Goal: Task Accomplishment & Management: Manage account settings

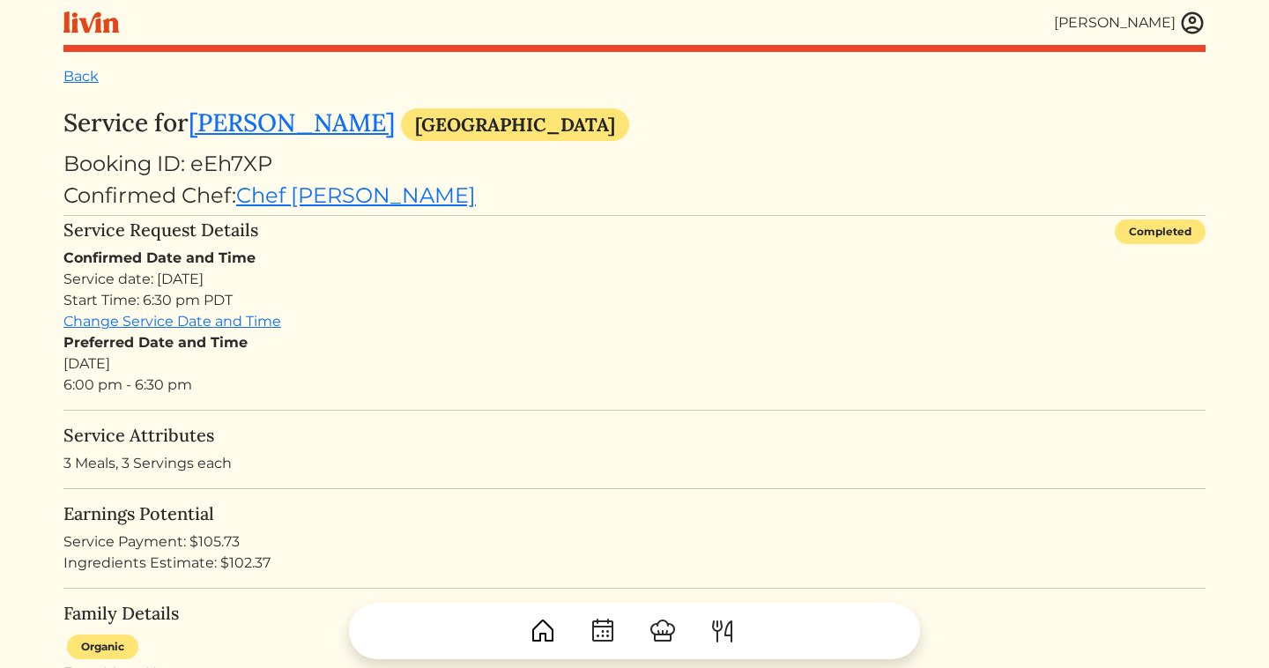
click at [1187, 24] on img at bounding box center [1193, 23] width 26 height 26
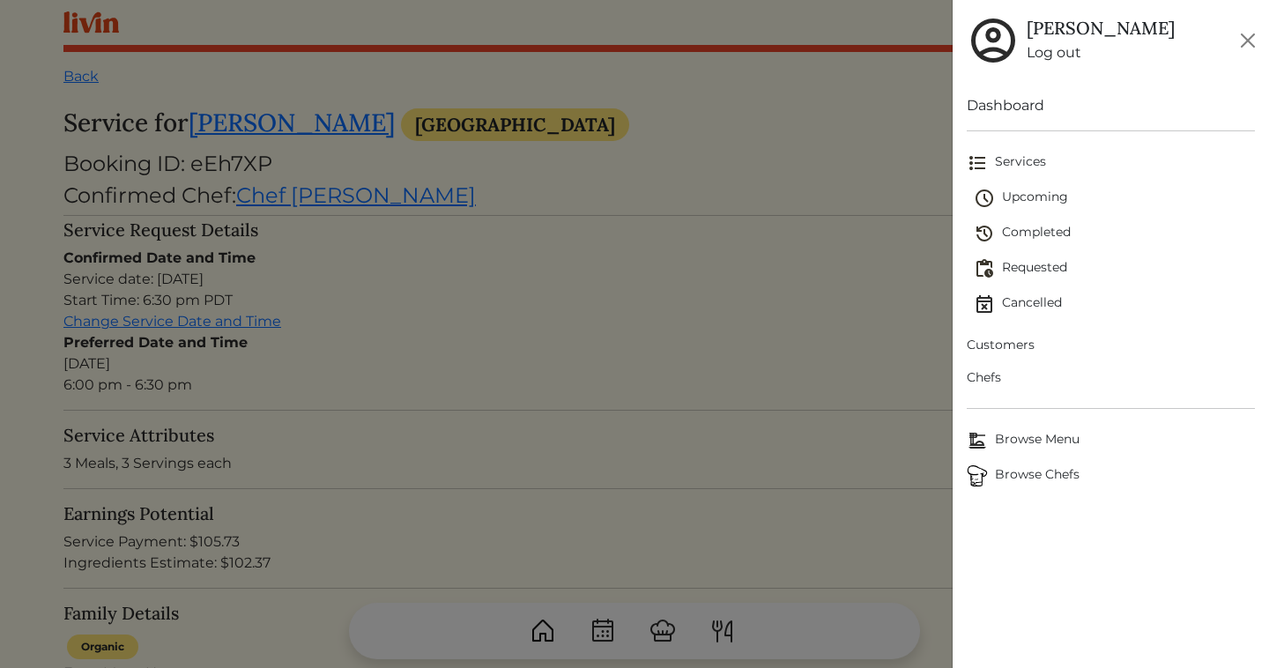
click at [1019, 202] on span "Upcoming" at bounding box center [1114, 198] width 281 height 21
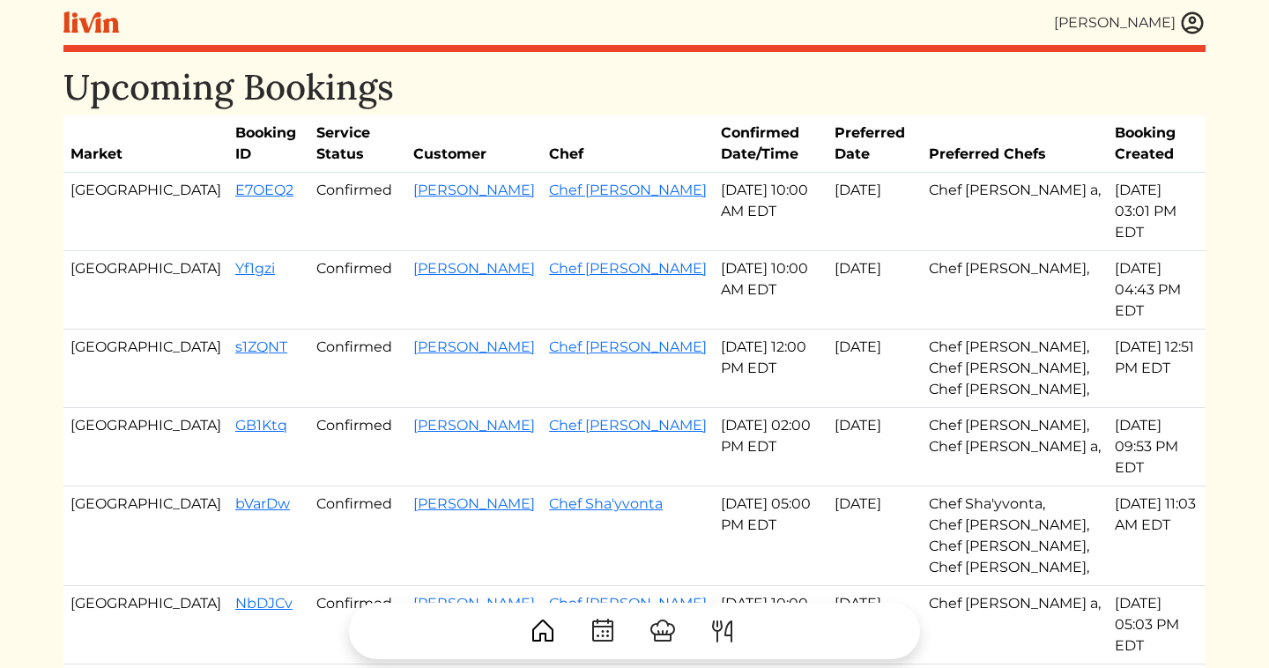
drag, startPoint x: 147, startPoint y: 190, endPoint x: 684, endPoint y: 280, distance: 544.5
copy tbody "E7OEQ2 Confirmed Ronald Nettey Chef Danielle a Aug 20, 2025 10:00 AM EDT Aug 20…"
click at [228, 251] on td "Yf1gzi" at bounding box center [268, 290] width 81 height 78
click at [235, 260] on link "Yf1gzi" at bounding box center [255, 268] width 40 height 17
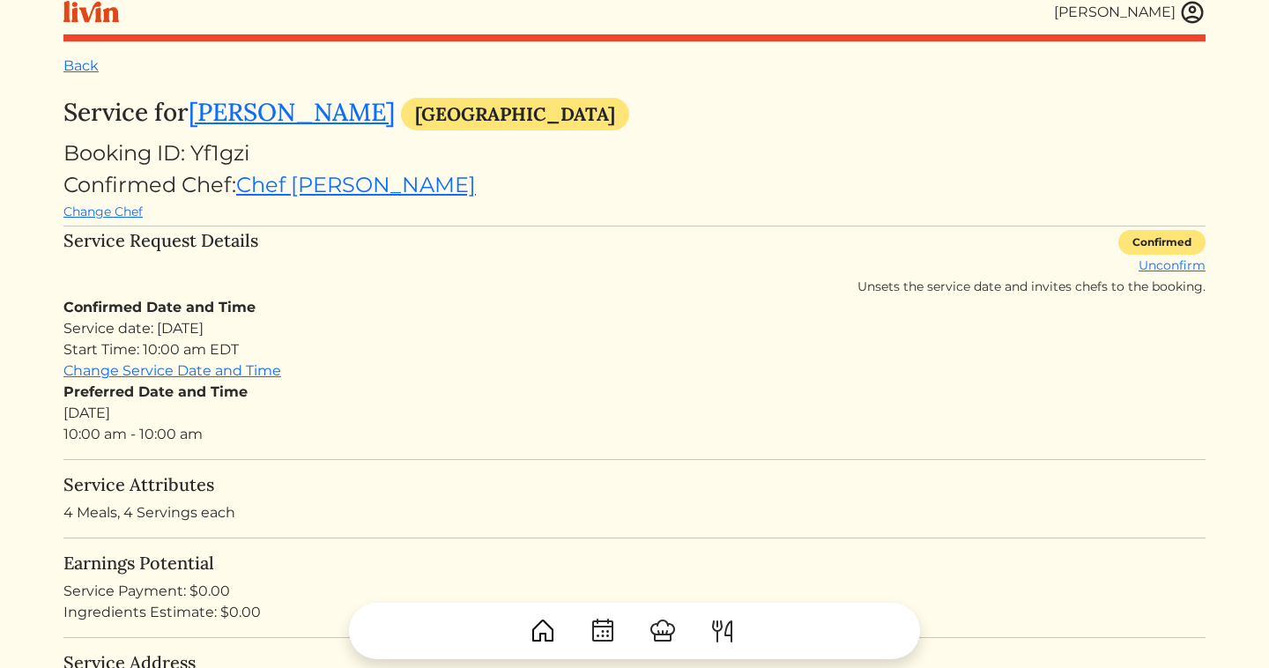
scroll to position [13, 0]
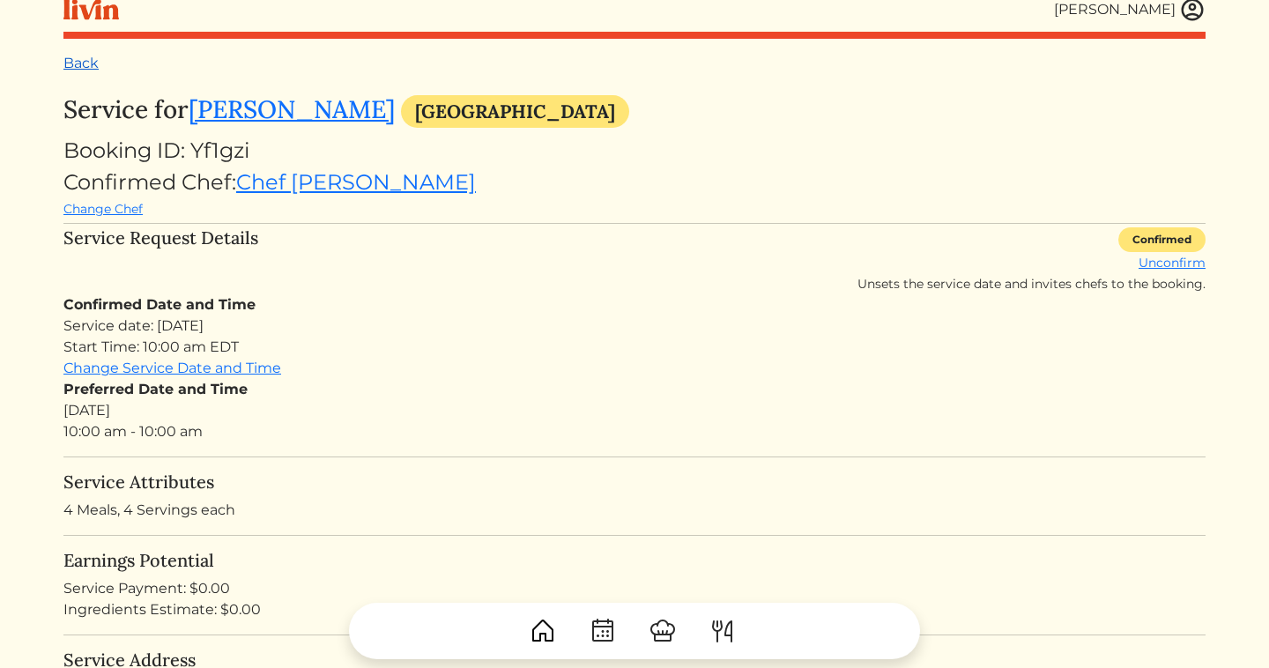
click at [89, 64] on link "Back" at bounding box center [80, 63] width 35 height 17
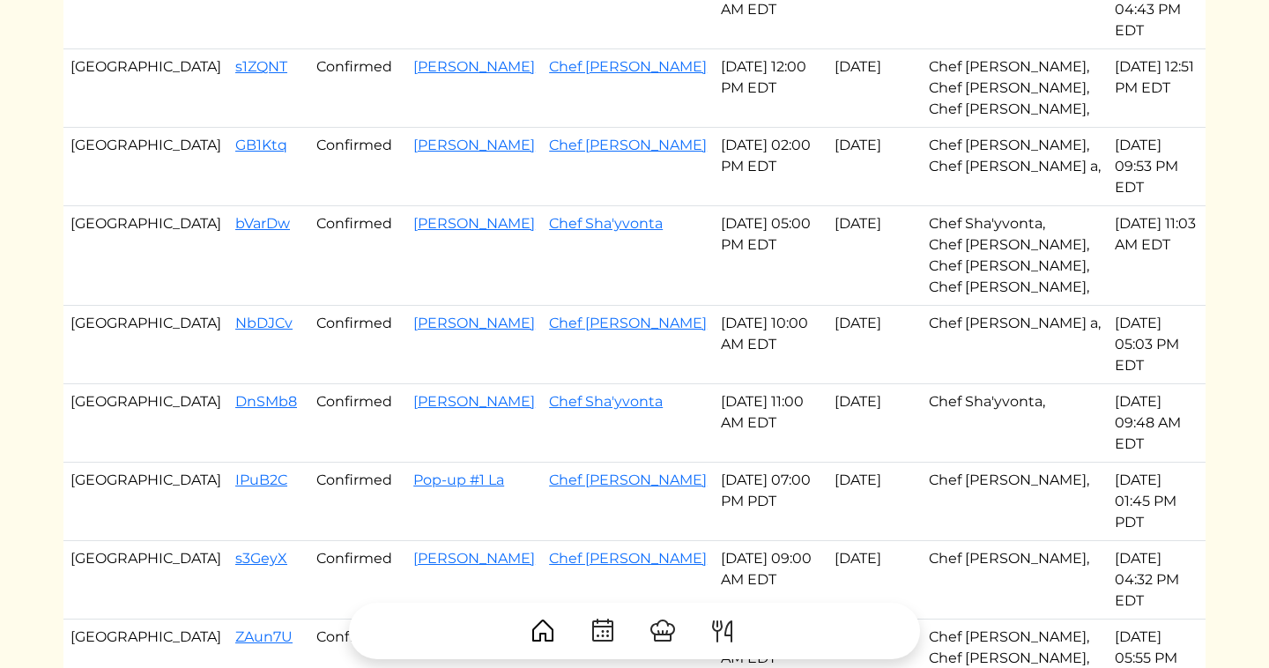
scroll to position [302, 0]
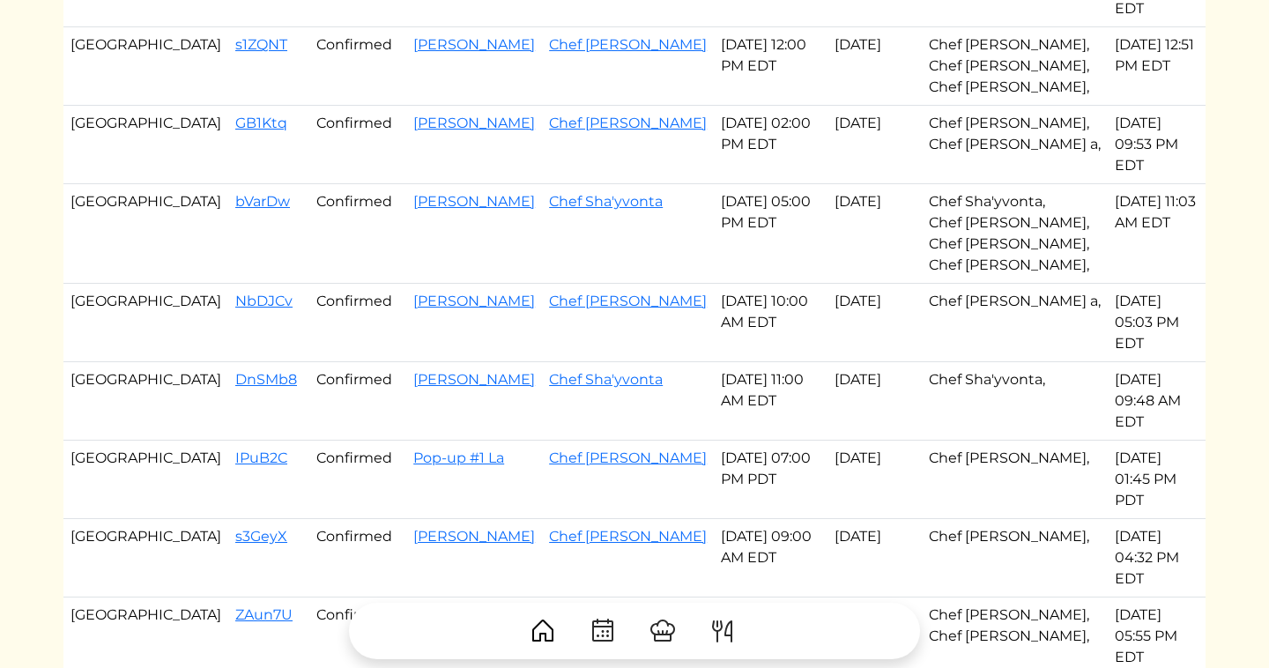
drag, startPoint x: 155, startPoint y: 241, endPoint x: 662, endPoint y: 322, distance: 513.4
click at [662, 322] on tbody "Atlanta E7OEQ2 Confirmed Ronald Nettey Chef Danielle a Aug 20, 2025 10:00 AM ED…" at bounding box center [634, 522] width 1143 height 1304
copy tbody "NbDJCv Confirmed Candice Crawford Chef Danielle a Aug 21, 2025 10:00 AM EDT Aug…"
click at [413, 371] on link "[PERSON_NAME]" at bounding box center [474, 379] width 122 height 17
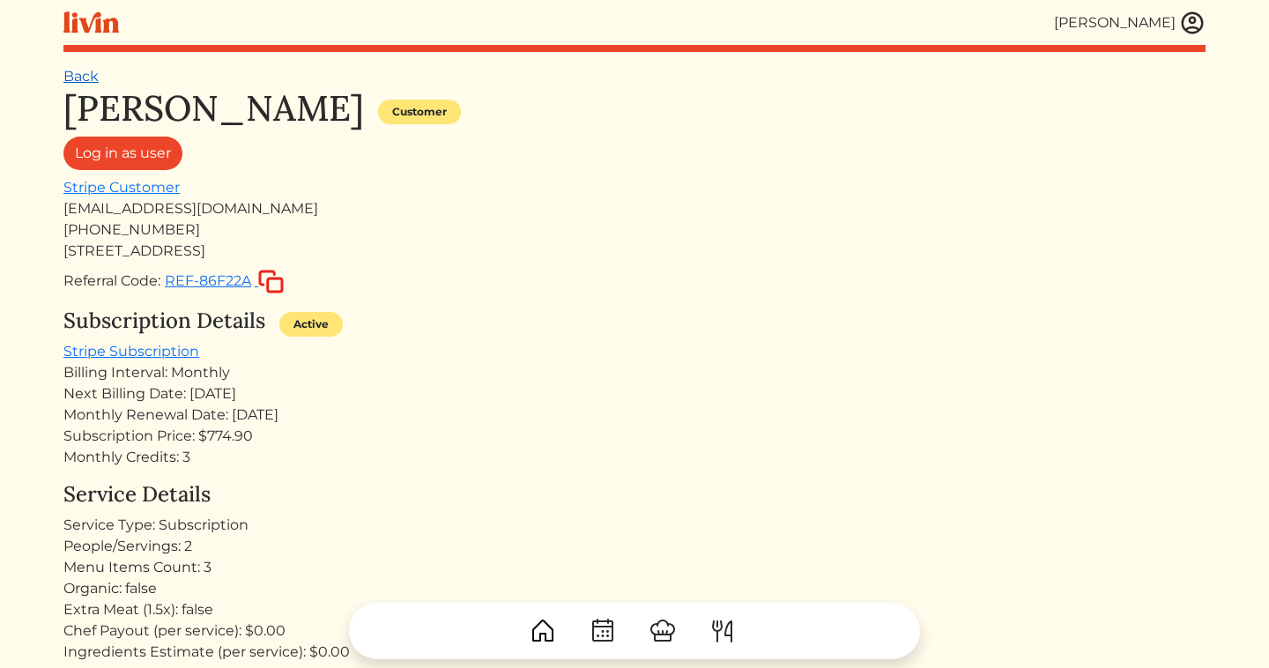
click at [77, 74] on link "Back" at bounding box center [80, 76] width 35 height 17
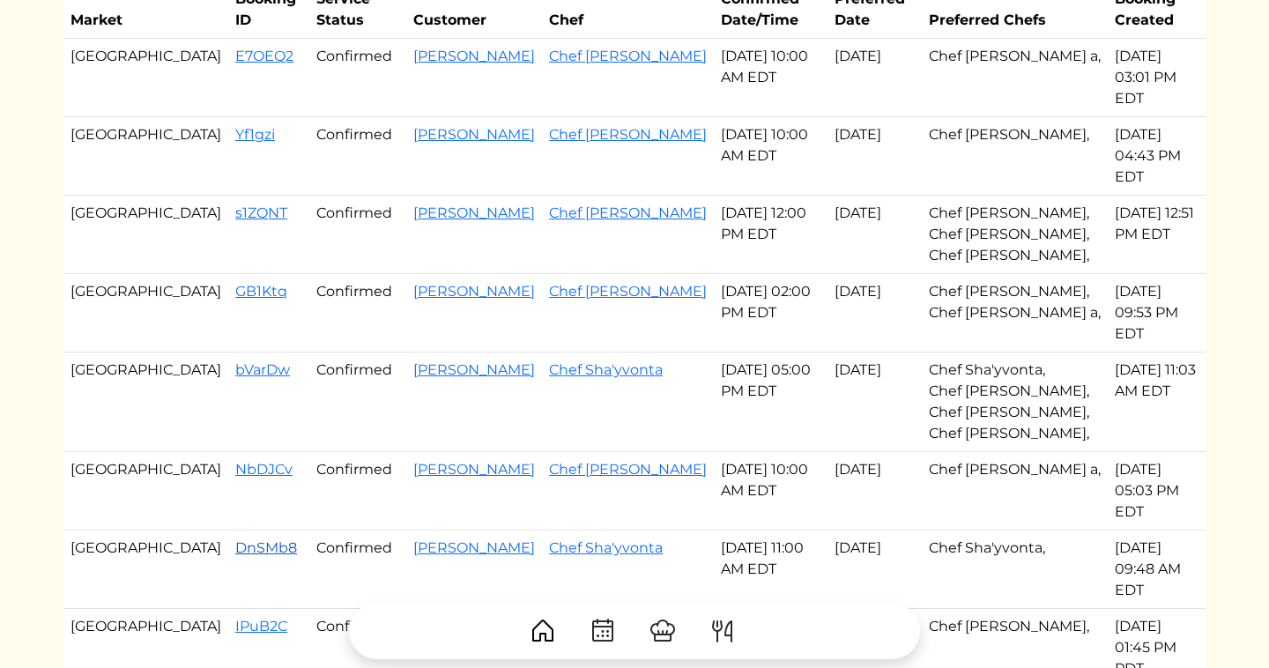
click at [235, 540] on link "DnSMb8" at bounding box center [266, 548] width 62 height 17
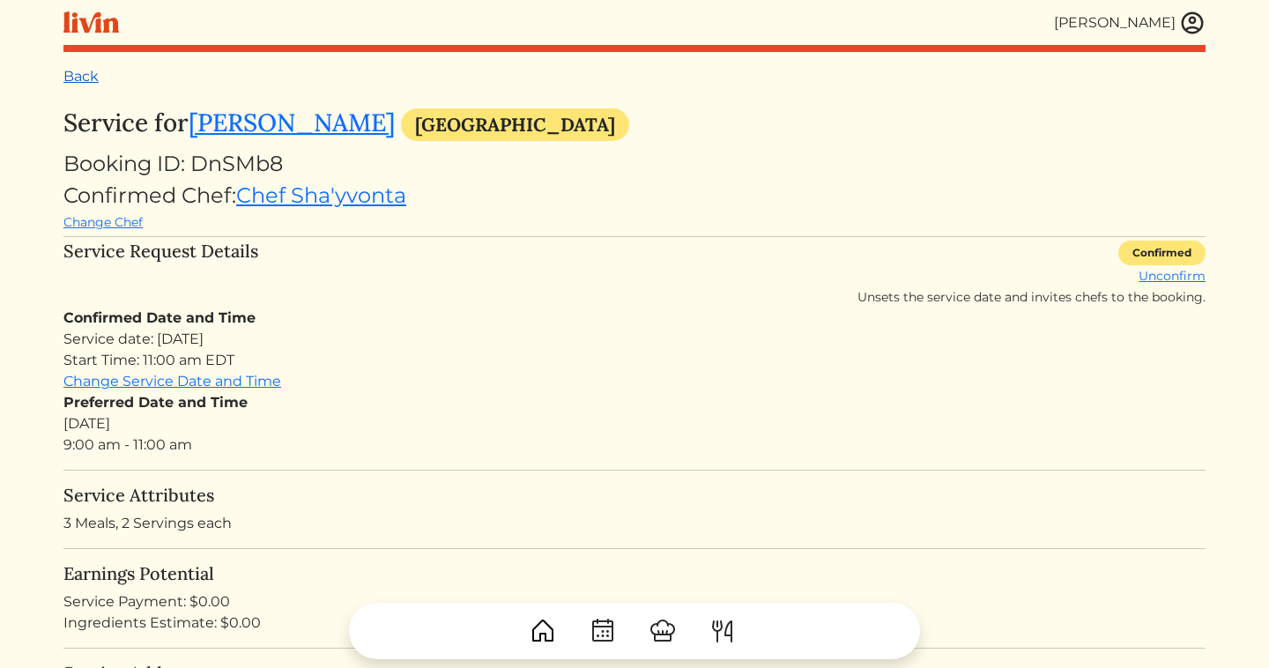
click at [75, 80] on link "Back" at bounding box center [80, 76] width 35 height 17
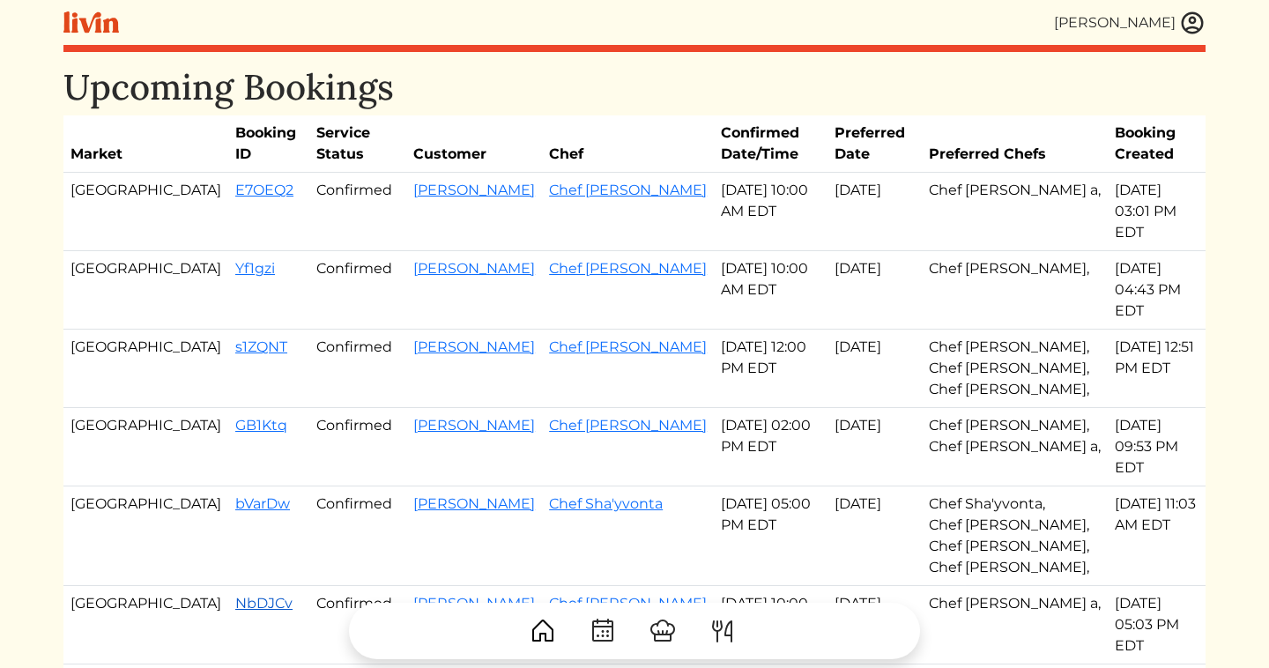
click at [235, 595] on link "NbDJCv" at bounding box center [263, 603] width 57 height 17
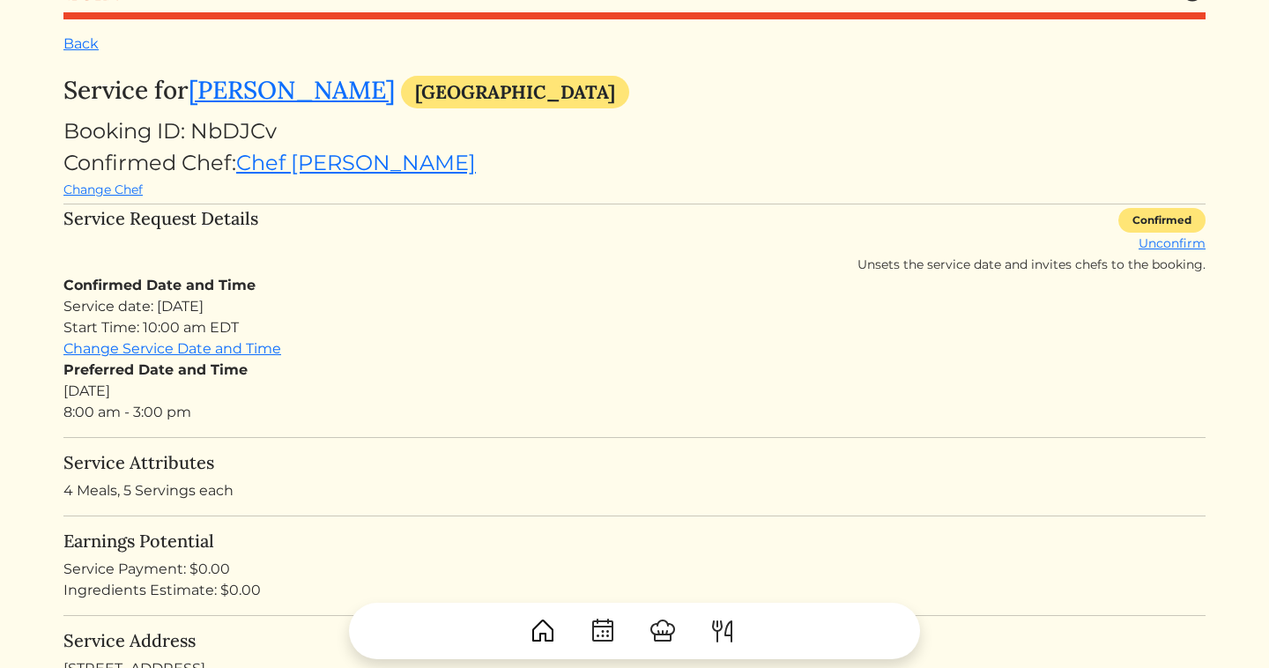
scroll to position [34, 0]
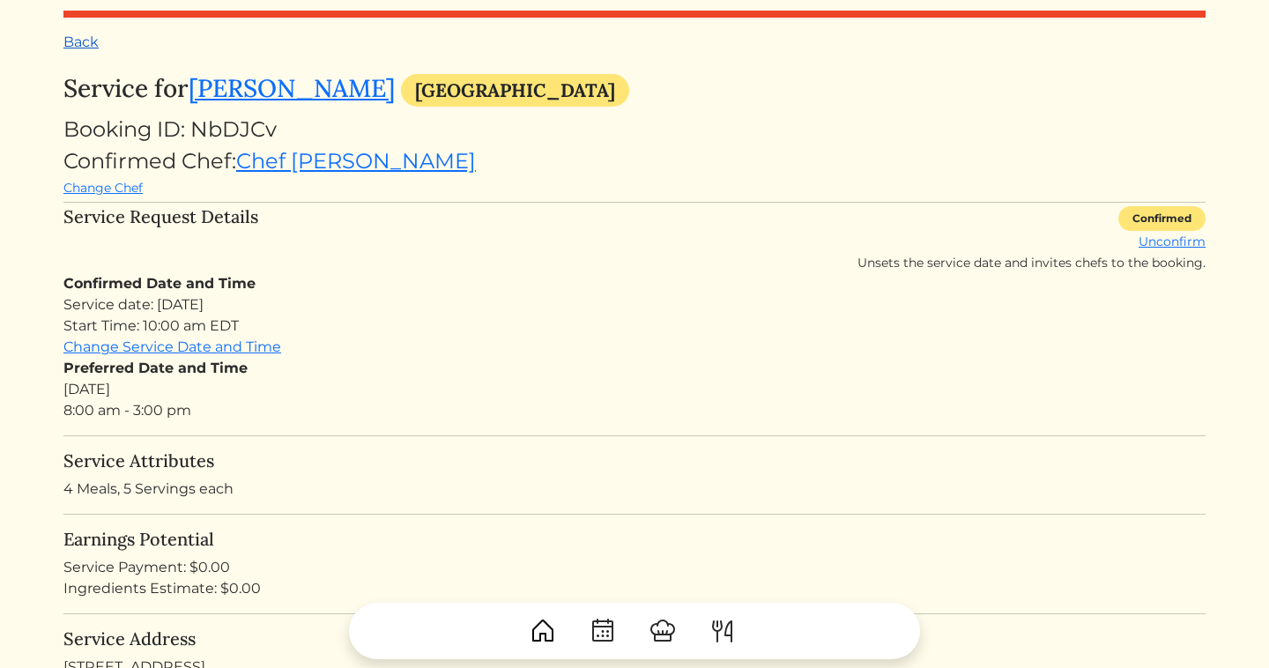
click at [97, 44] on link "Back" at bounding box center [80, 42] width 35 height 17
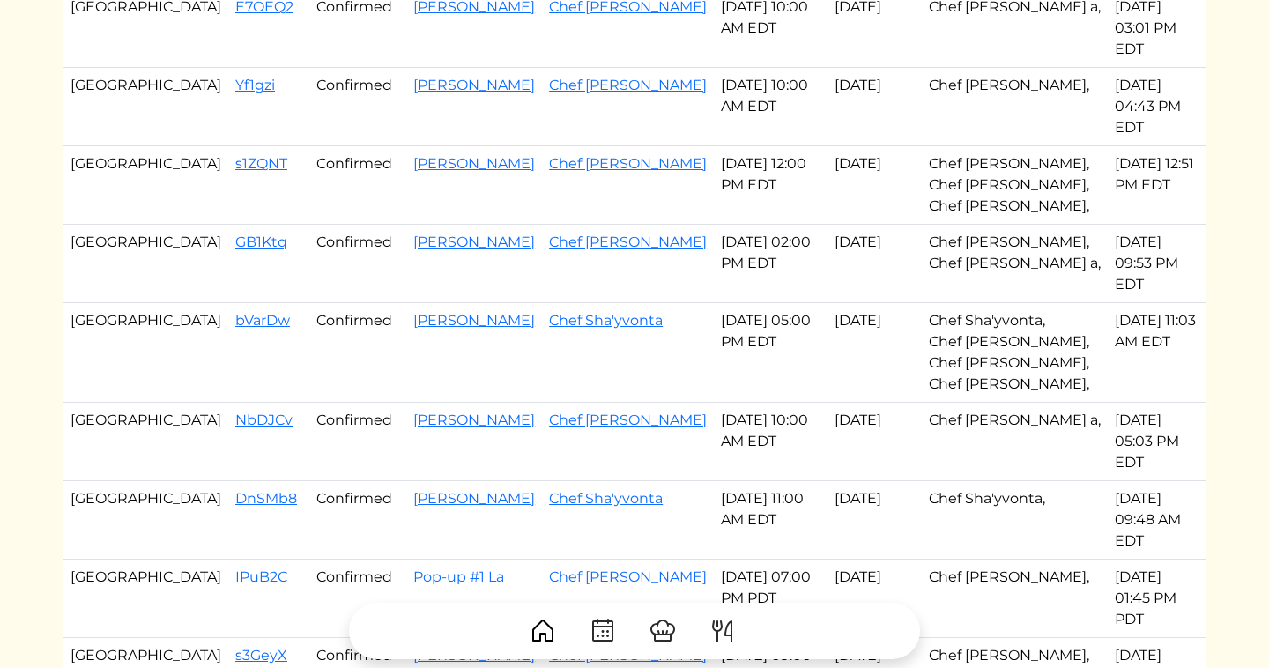
scroll to position [192, 0]
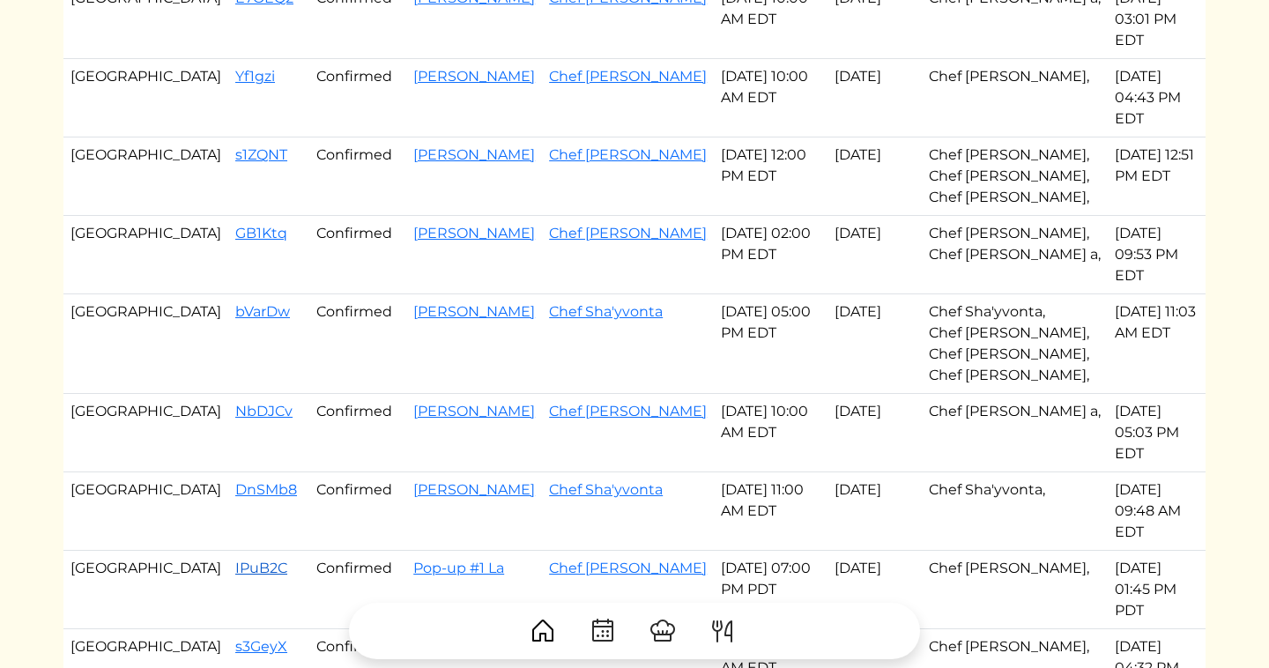
click at [235, 560] on link "IPuB2C" at bounding box center [261, 568] width 52 height 17
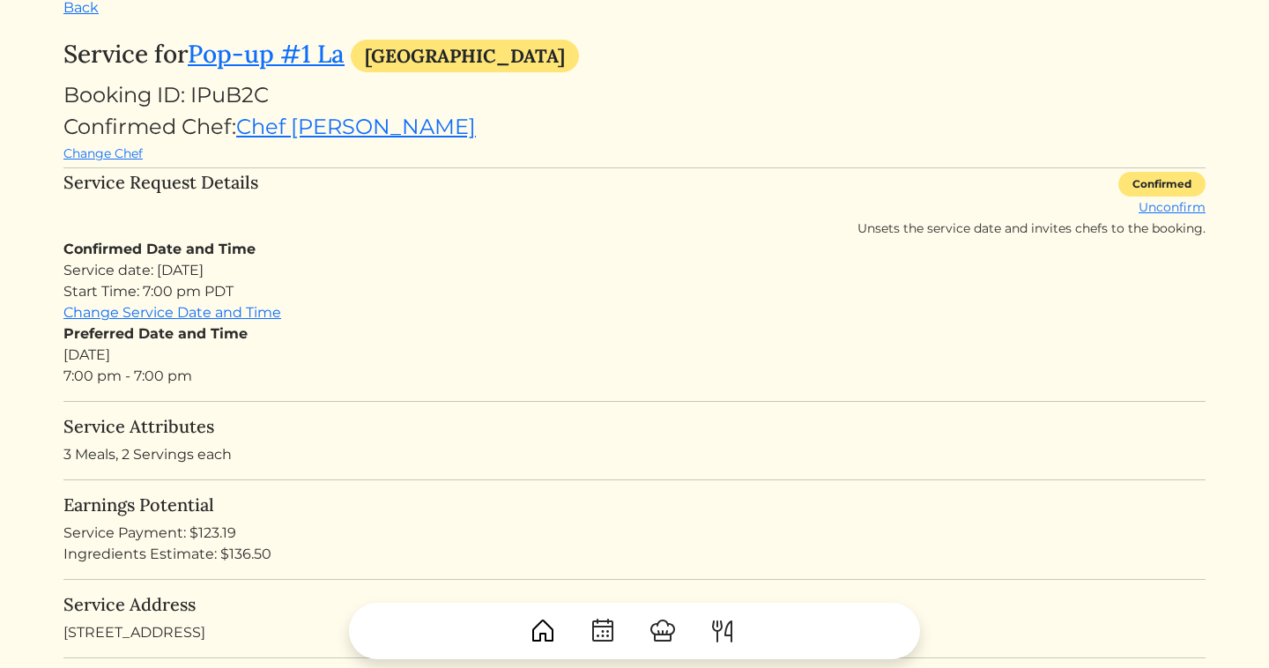
scroll to position [53, 0]
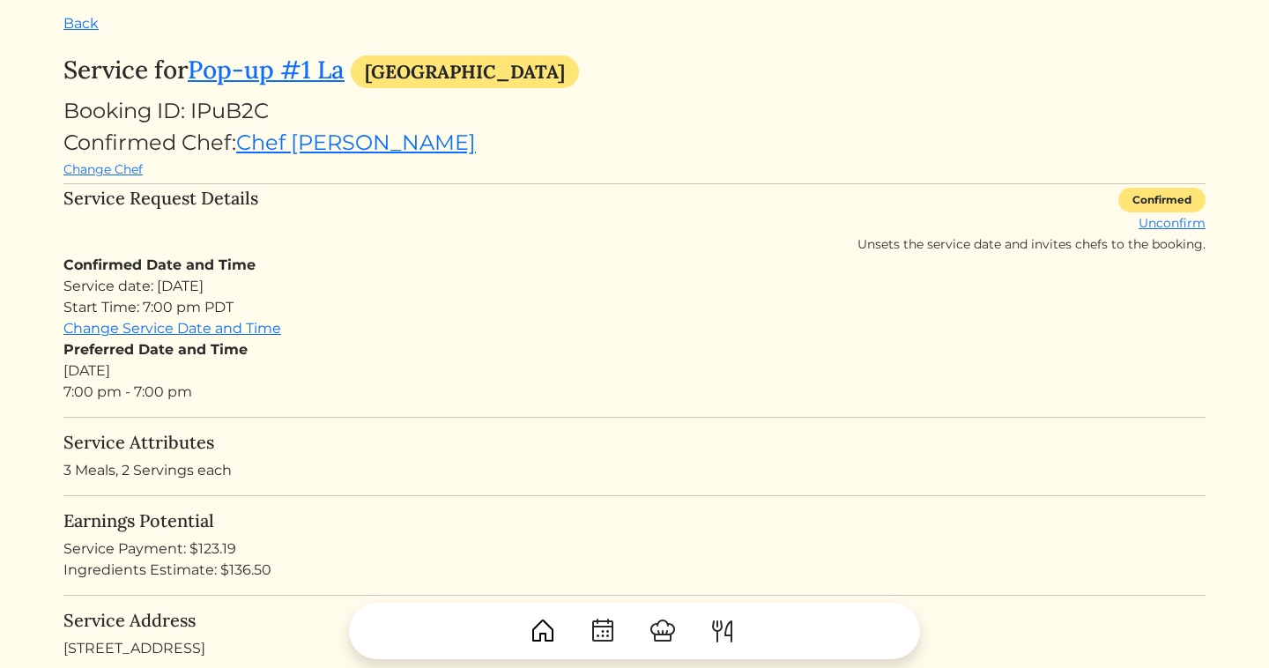
click at [215, 548] on div "Service Payment: $123.19" at bounding box center [634, 549] width 1143 height 21
copy div "123.19"
click at [82, 15] on link "Back" at bounding box center [80, 23] width 35 height 17
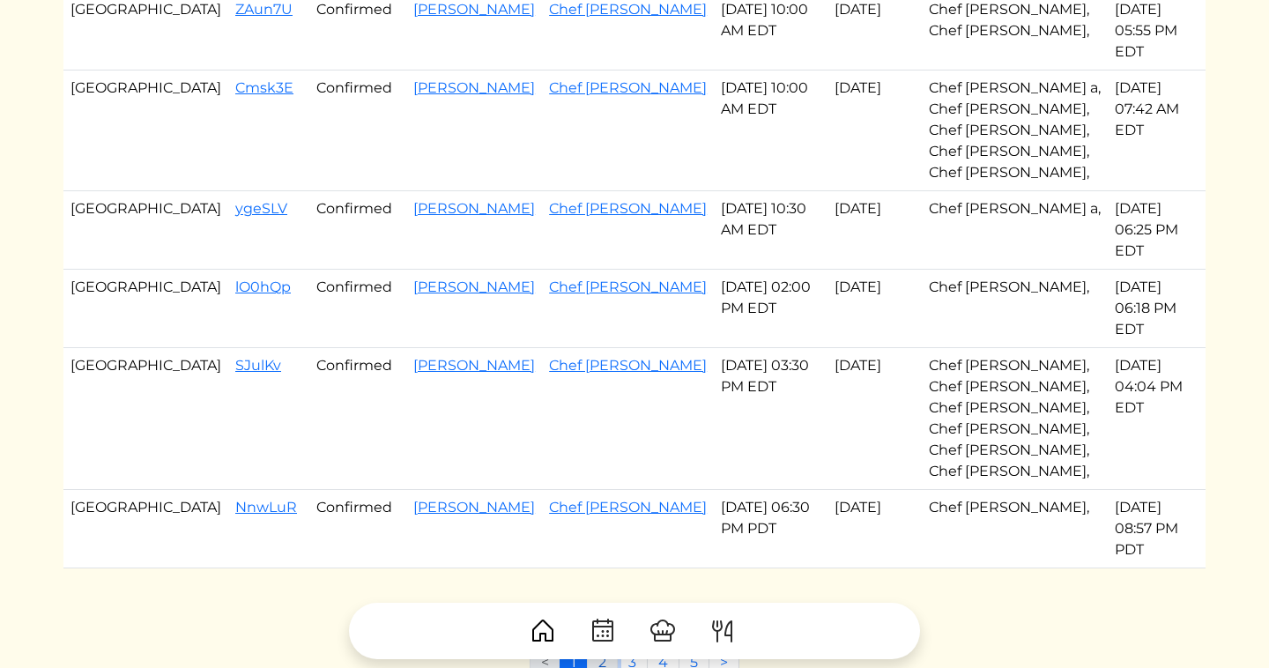
click at [600, 646] on link "2" at bounding box center [602, 663] width 31 height 34
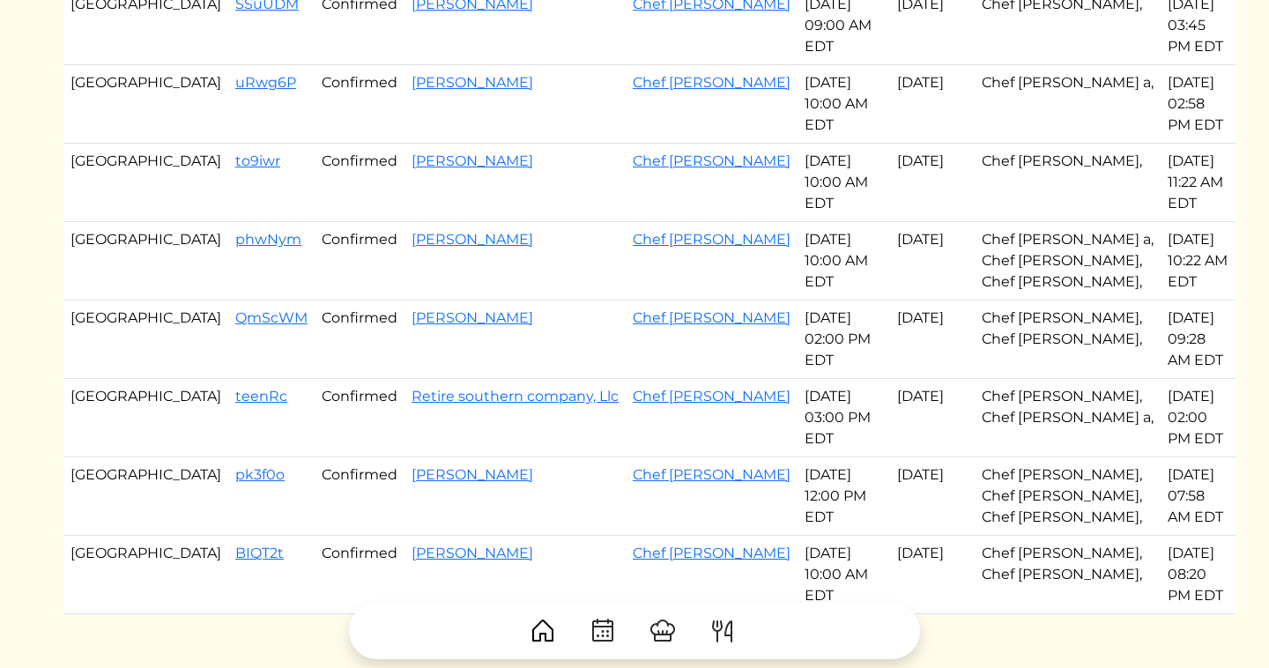
scroll to position [823, 0]
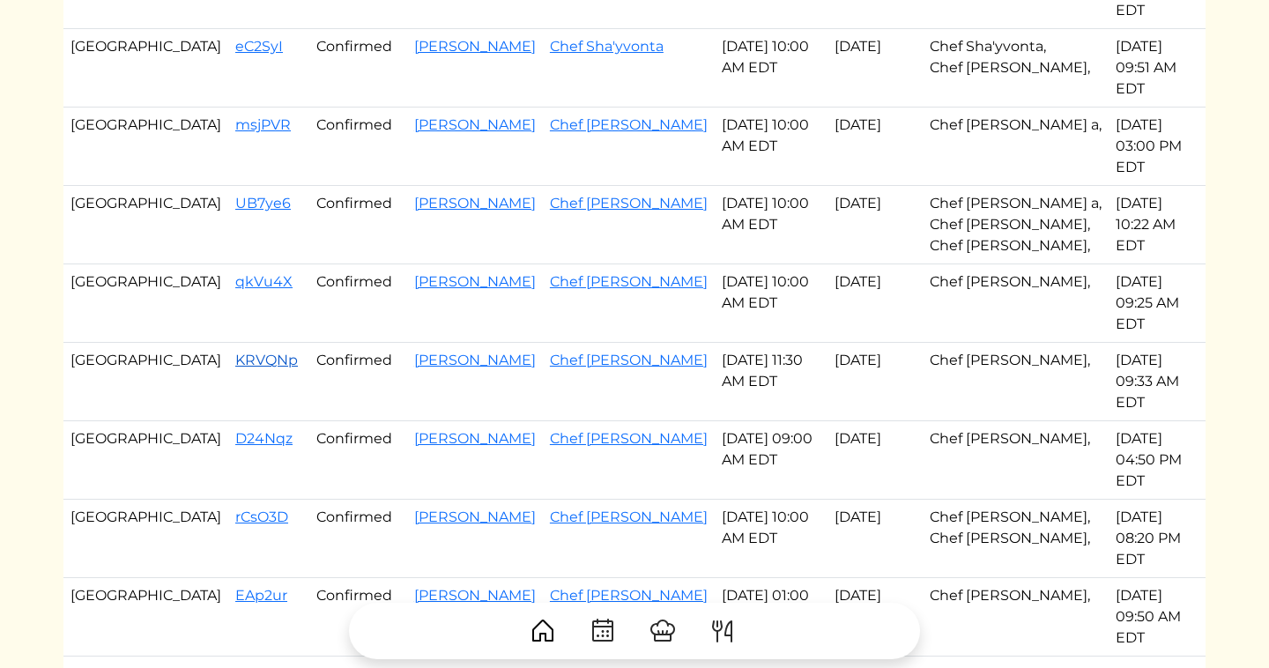
click at [235, 352] on link "KRVQNp" at bounding box center [266, 360] width 63 height 17
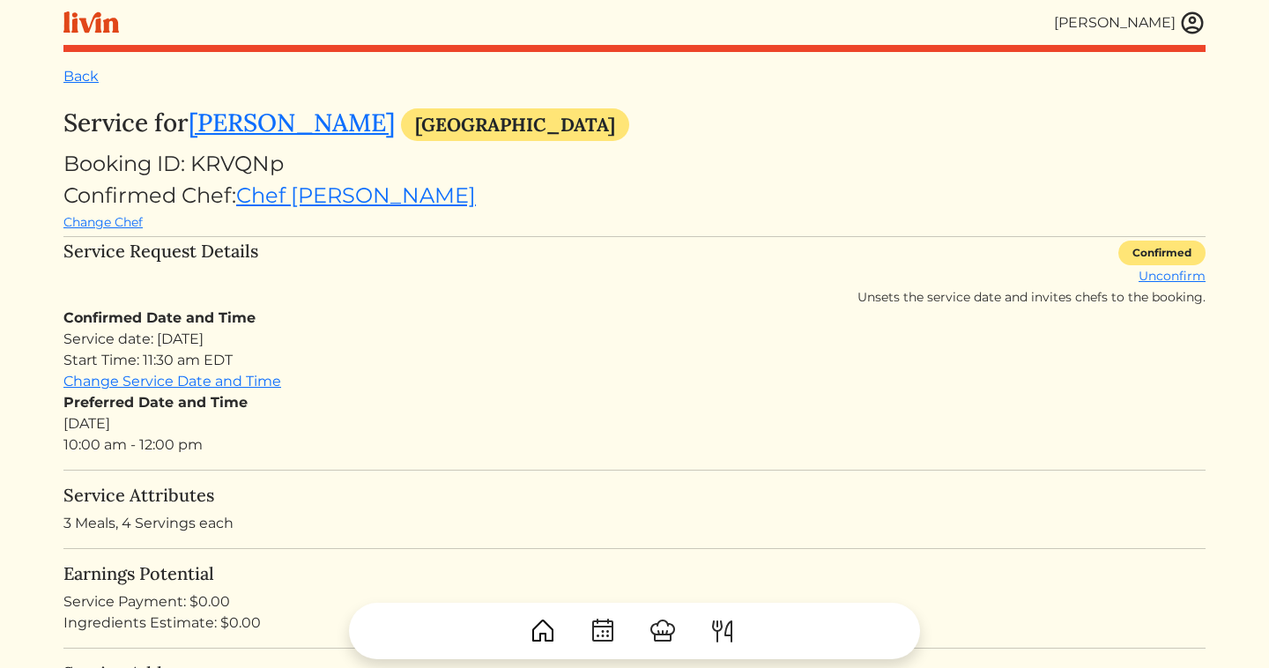
click at [145, 222] on div "Change Chef" at bounding box center [634, 222] width 1143 height 21
click at [134, 225] on link "Change Chef" at bounding box center [102, 222] width 79 height 16
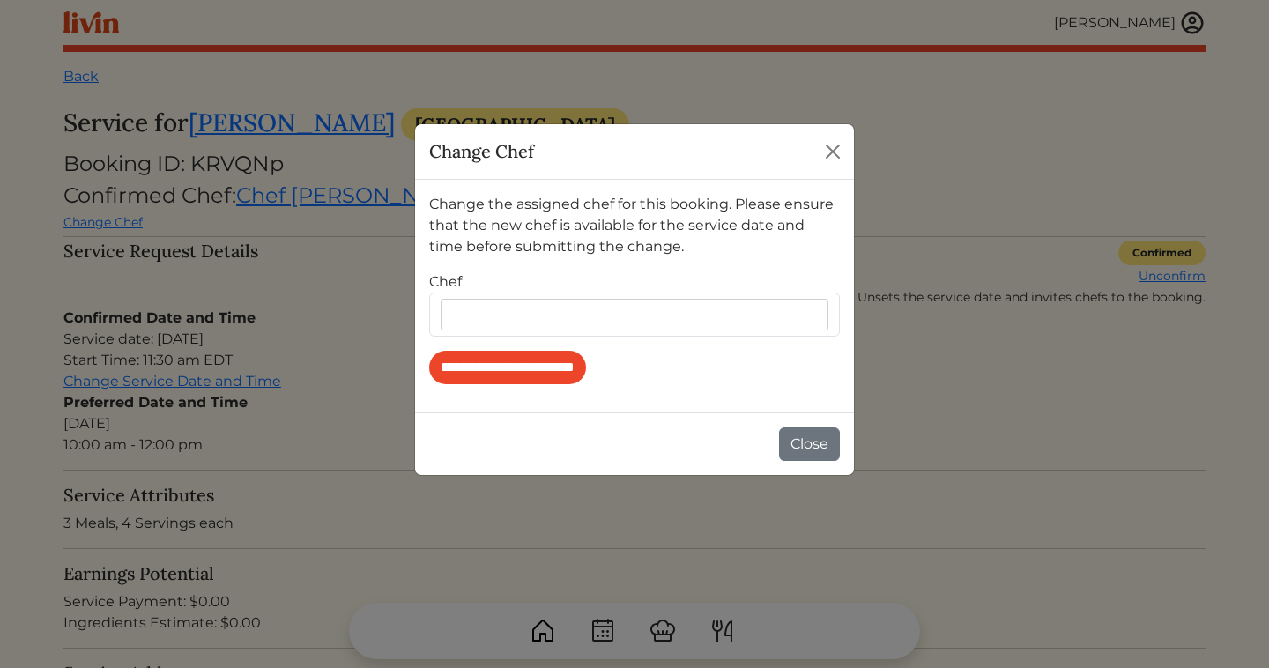
click at [505, 310] on input "text" at bounding box center [638, 315] width 379 height 16
type input "*********"
click at [517, 349] on div "Brandon c Clark" at bounding box center [634, 351] width 407 height 25
type input "***"
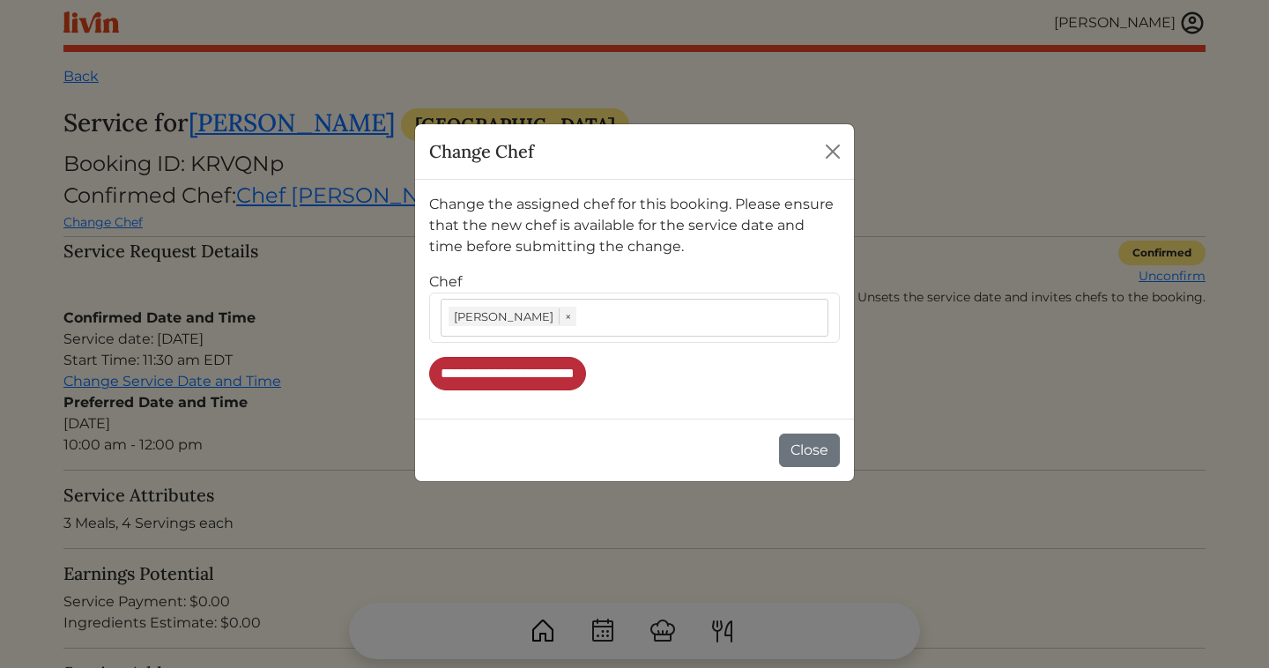
click at [570, 367] on input "**********" at bounding box center [507, 374] width 157 height 34
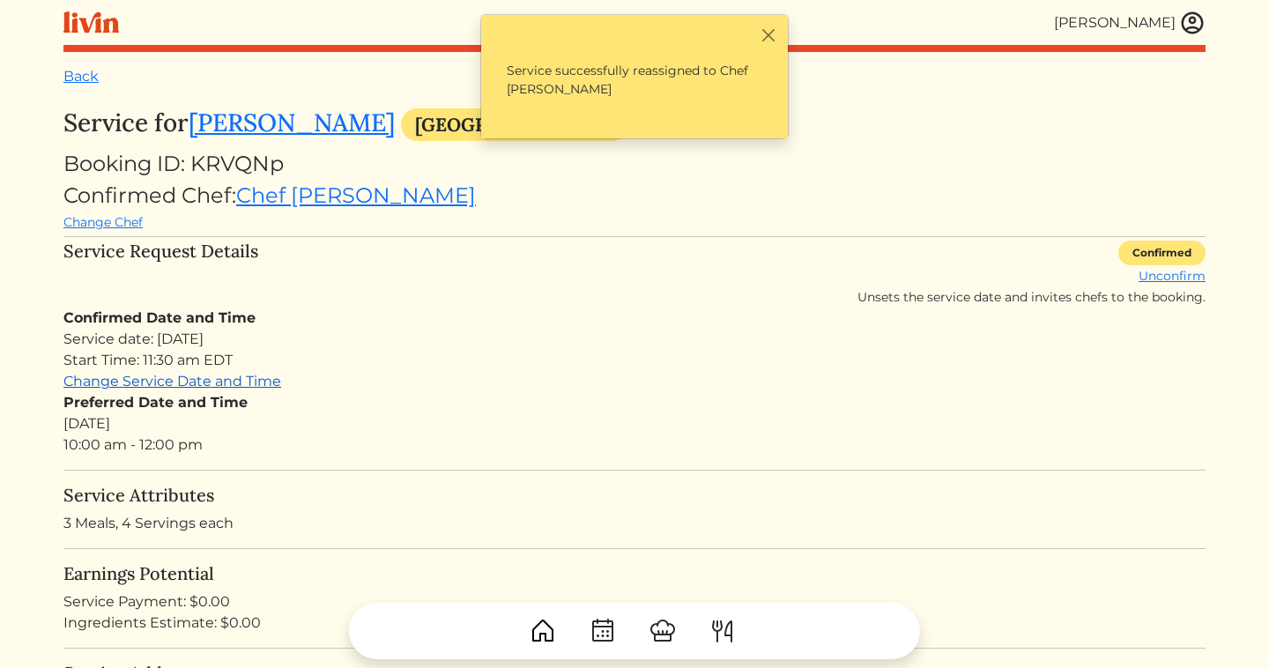
click at [156, 385] on link "Change Service Date and Time" at bounding box center [172, 381] width 218 height 17
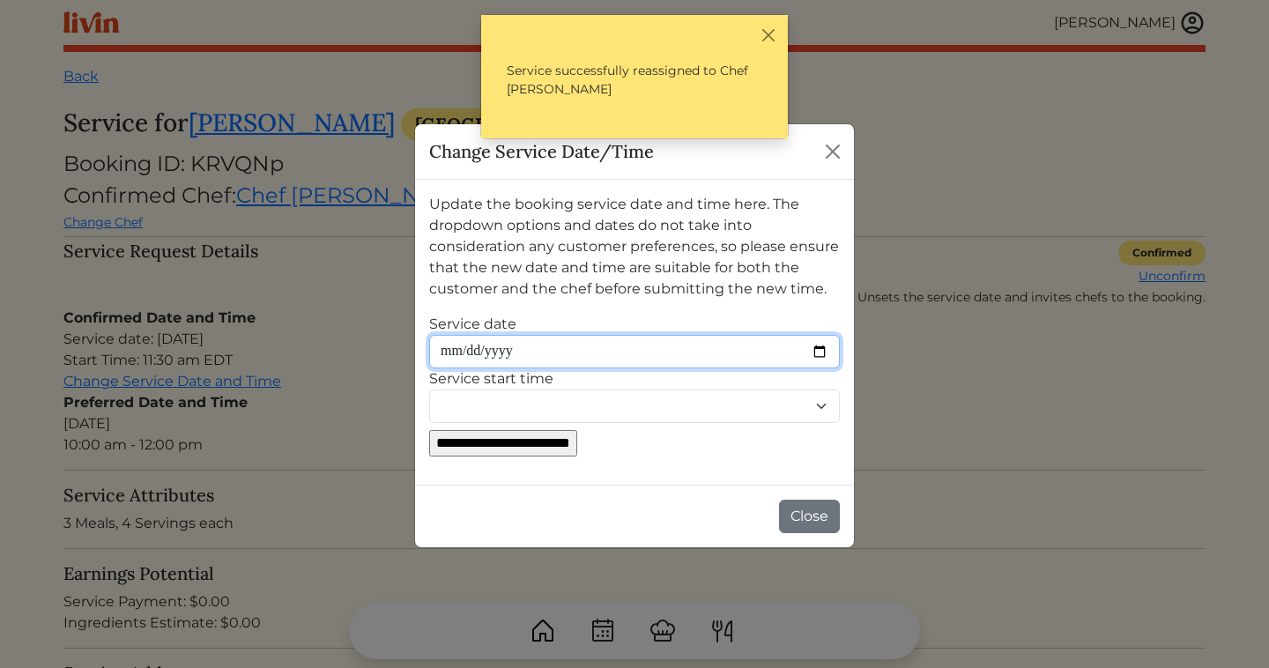
click at [545, 349] on input "Service date" at bounding box center [634, 352] width 411 height 34
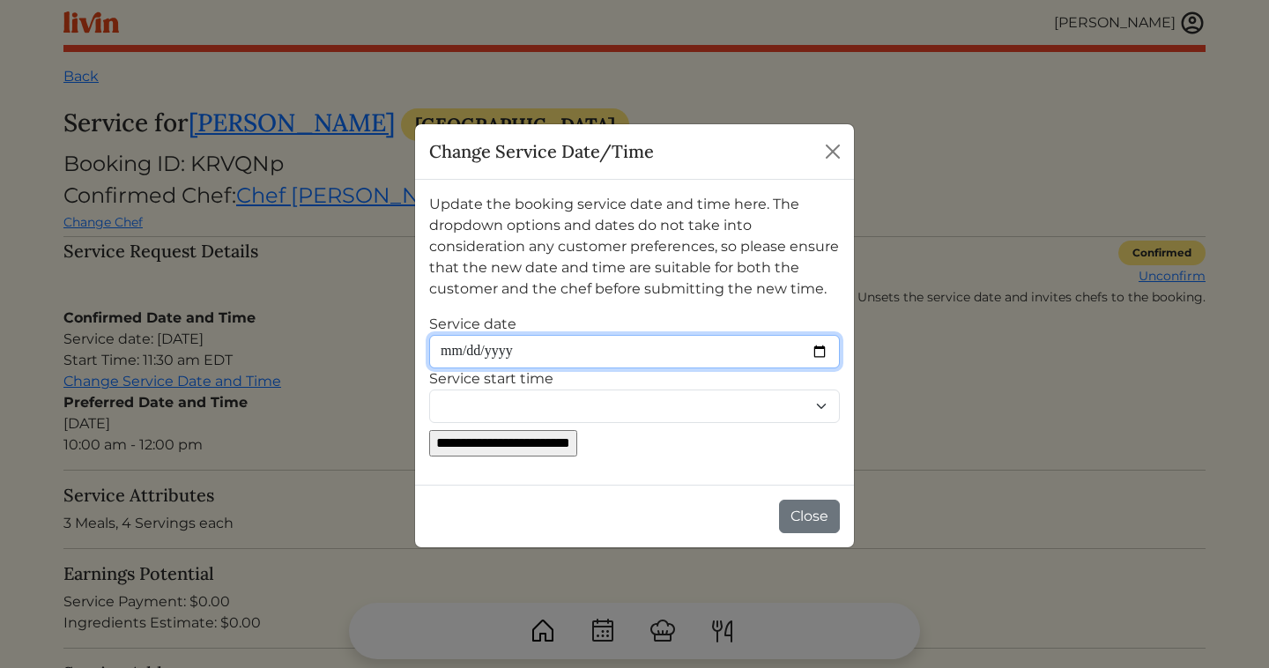
click at [810, 347] on input "Service date" at bounding box center [634, 352] width 411 height 34
type input "**********"
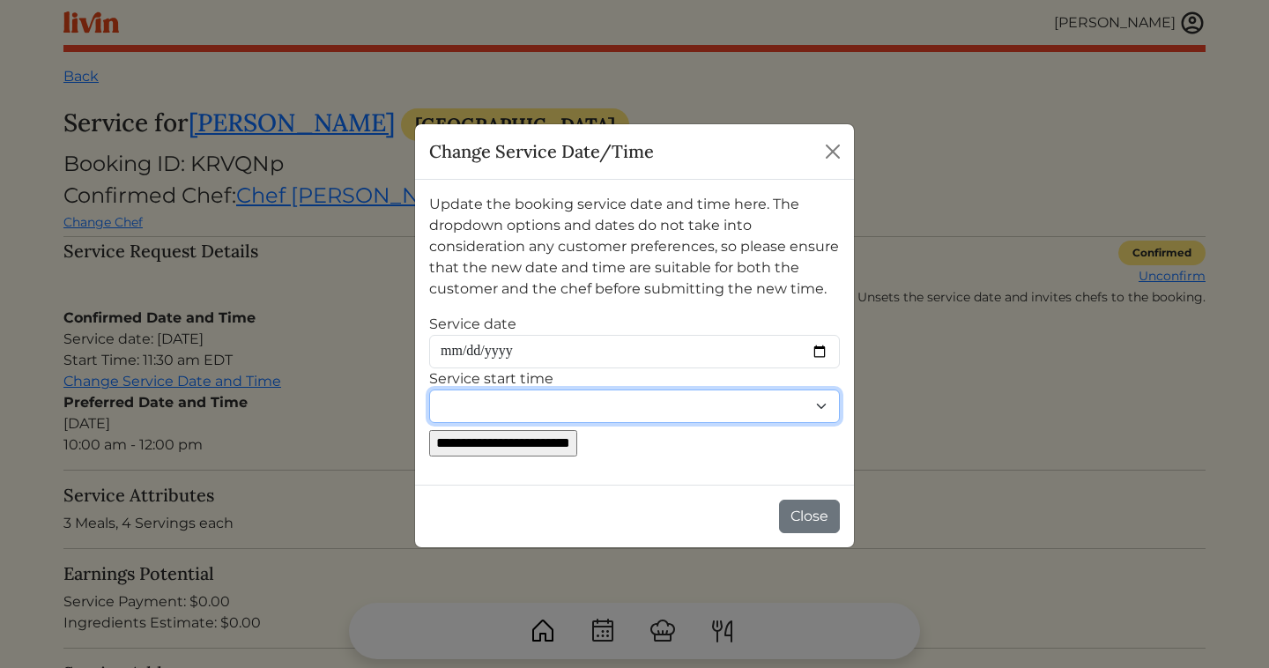
click at [495, 407] on select "******** ******** ******* ******* ******* ******* ******* ******* ******* *****…" at bounding box center [634, 407] width 411 height 34
select select "********"
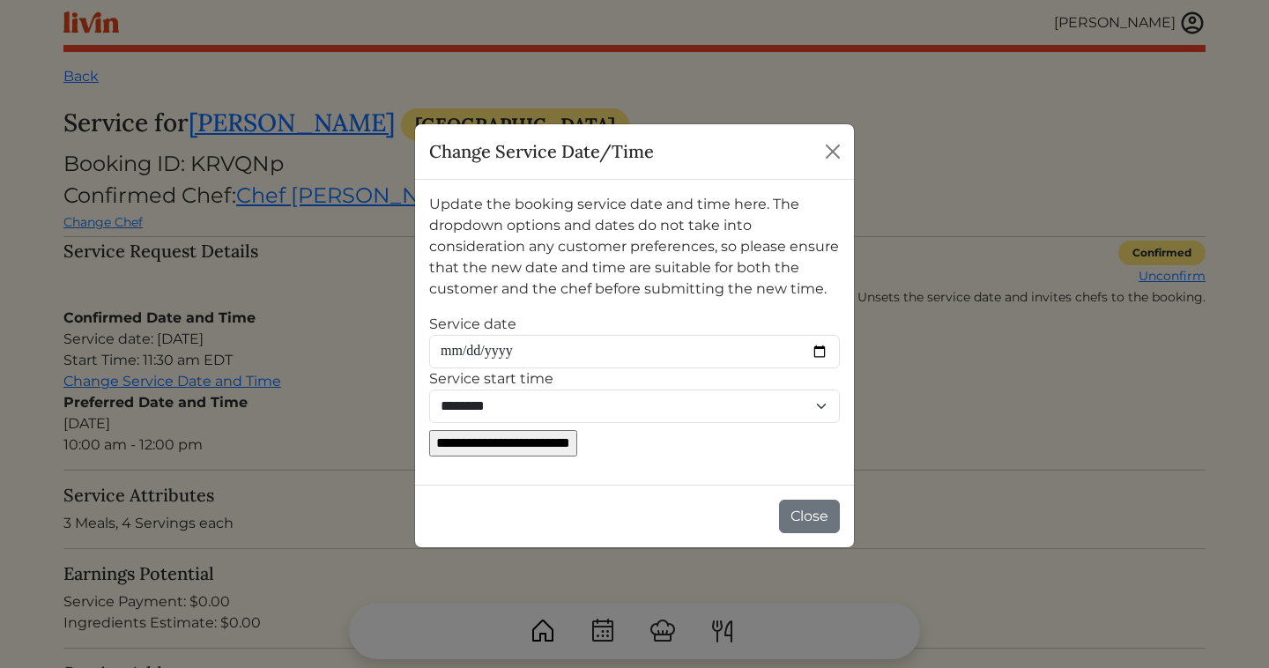
click at [577, 448] on input "**********" at bounding box center [503, 443] width 148 height 26
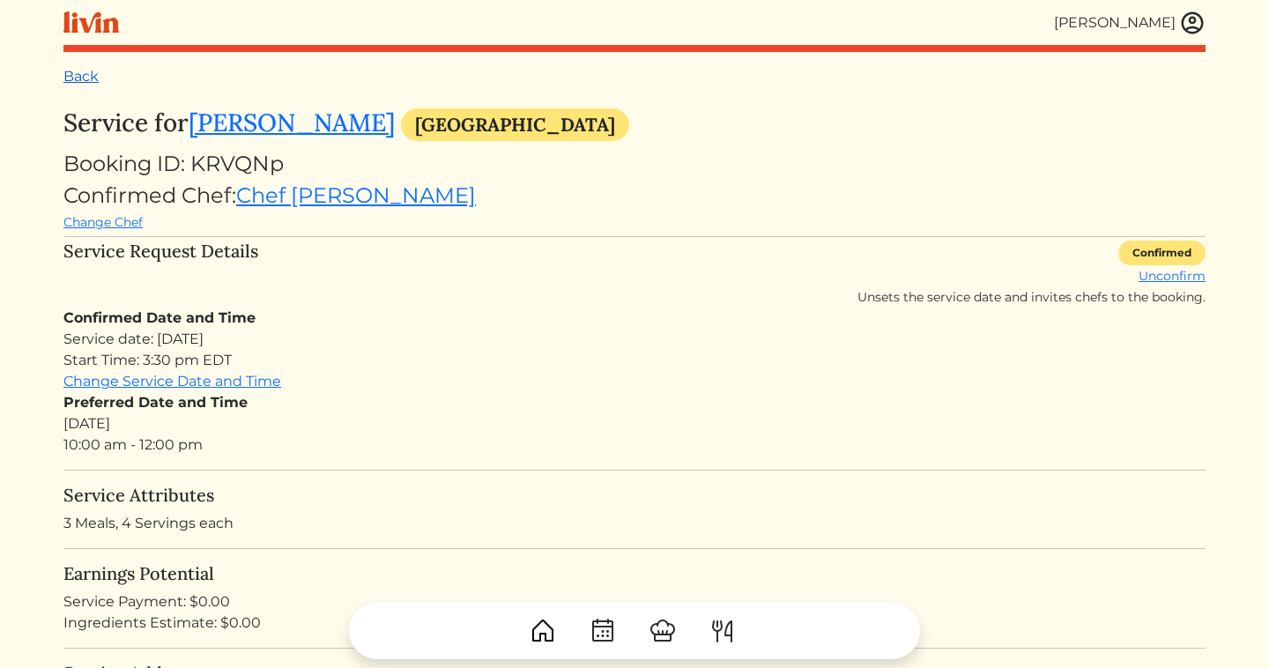
click at [84, 80] on link "Back" at bounding box center [80, 76] width 35 height 17
click at [1187, 23] on img at bounding box center [1193, 23] width 26 height 26
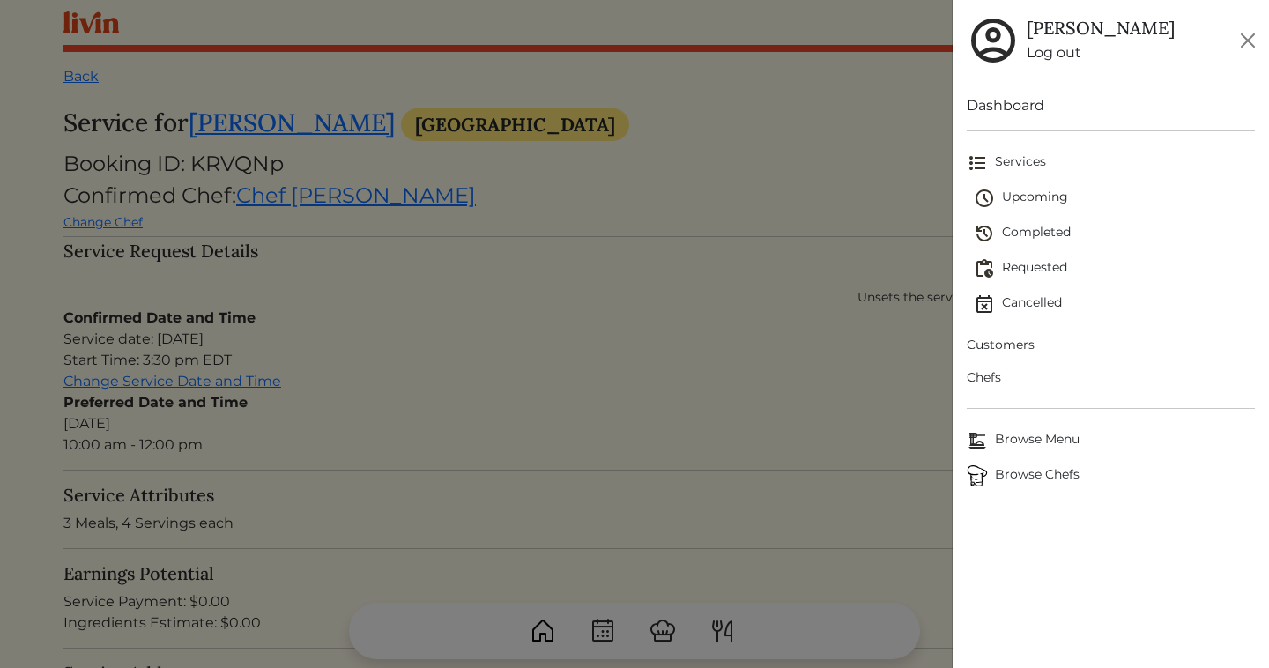
click at [1035, 202] on span "Upcoming" at bounding box center [1114, 198] width 281 height 21
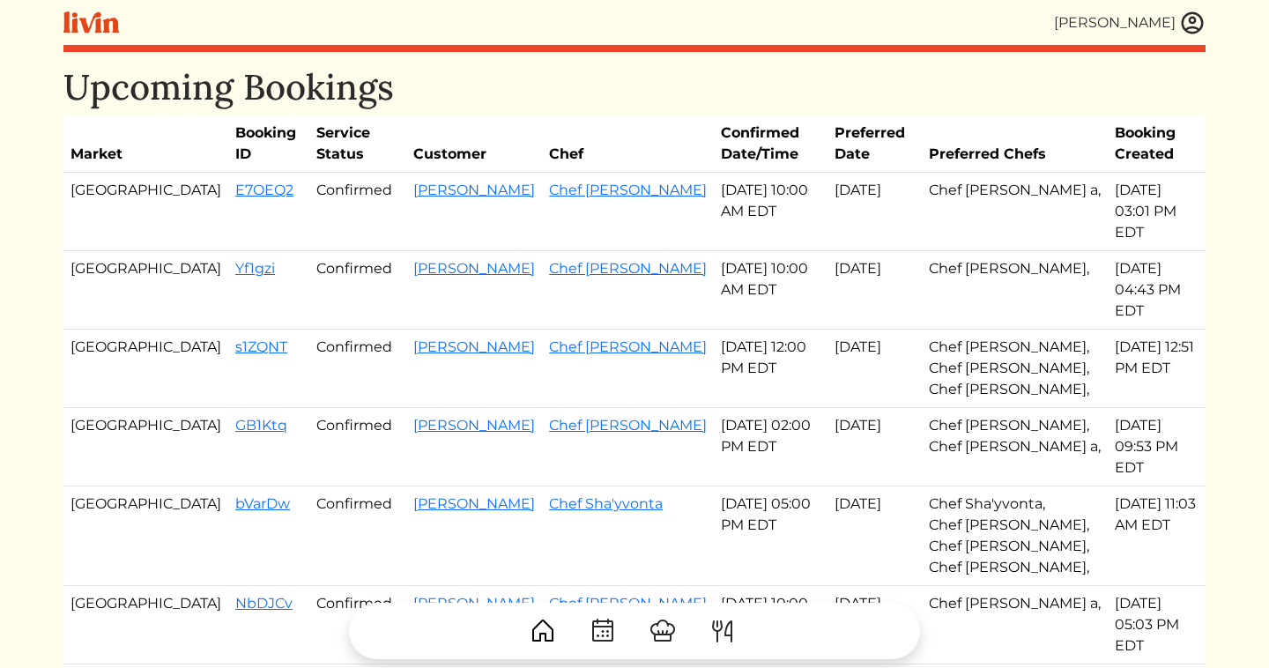
click at [1187, 15] on img at bounding box center [1193, 23] width 26 height 26
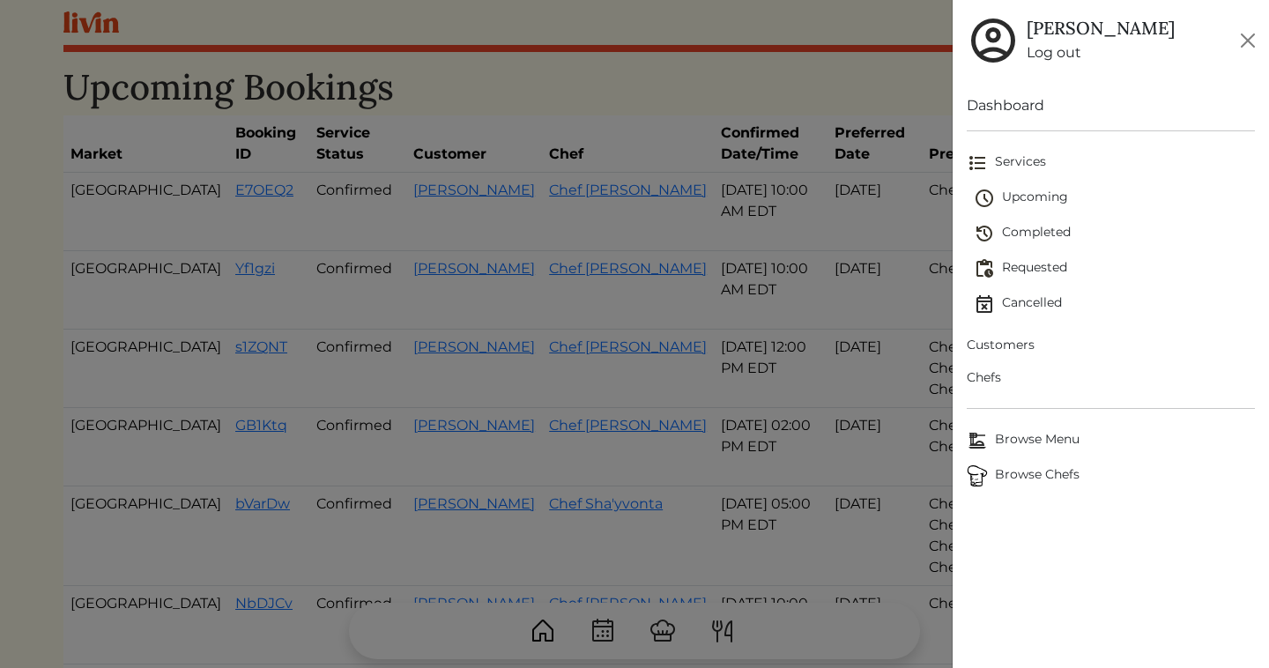
click at [985, 377] on span "Chefs" at bounding box center [1111, 378] width 288 height 19
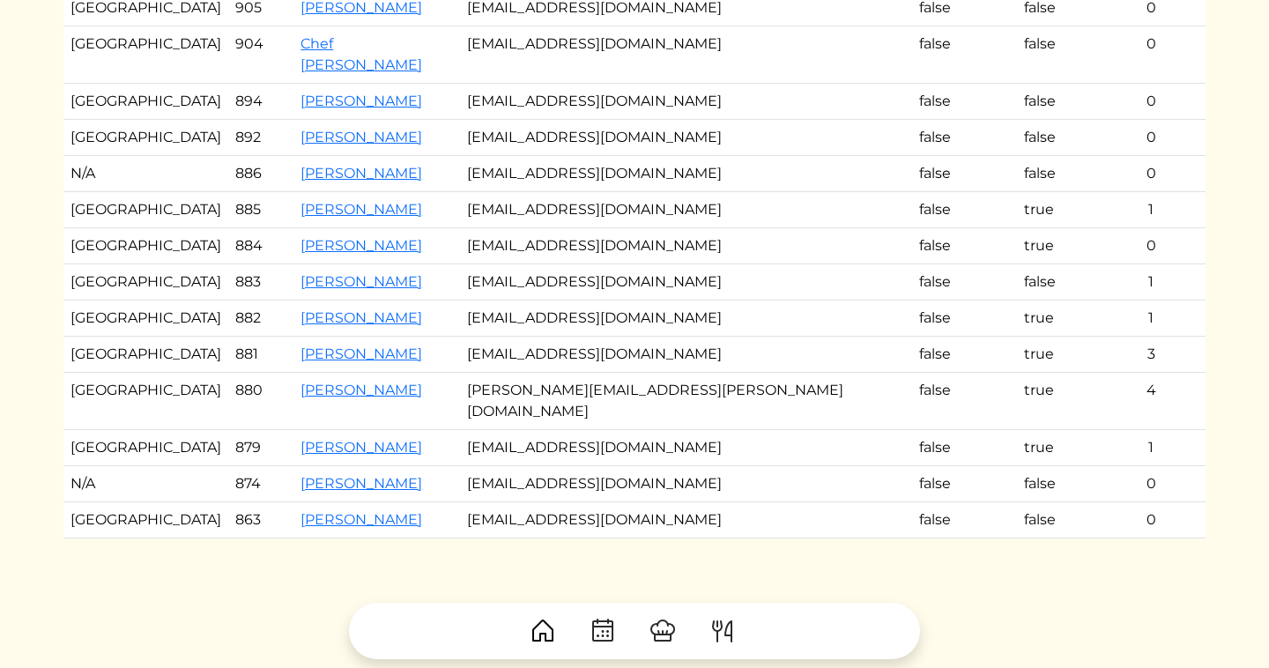
scroll to position [282, 0]
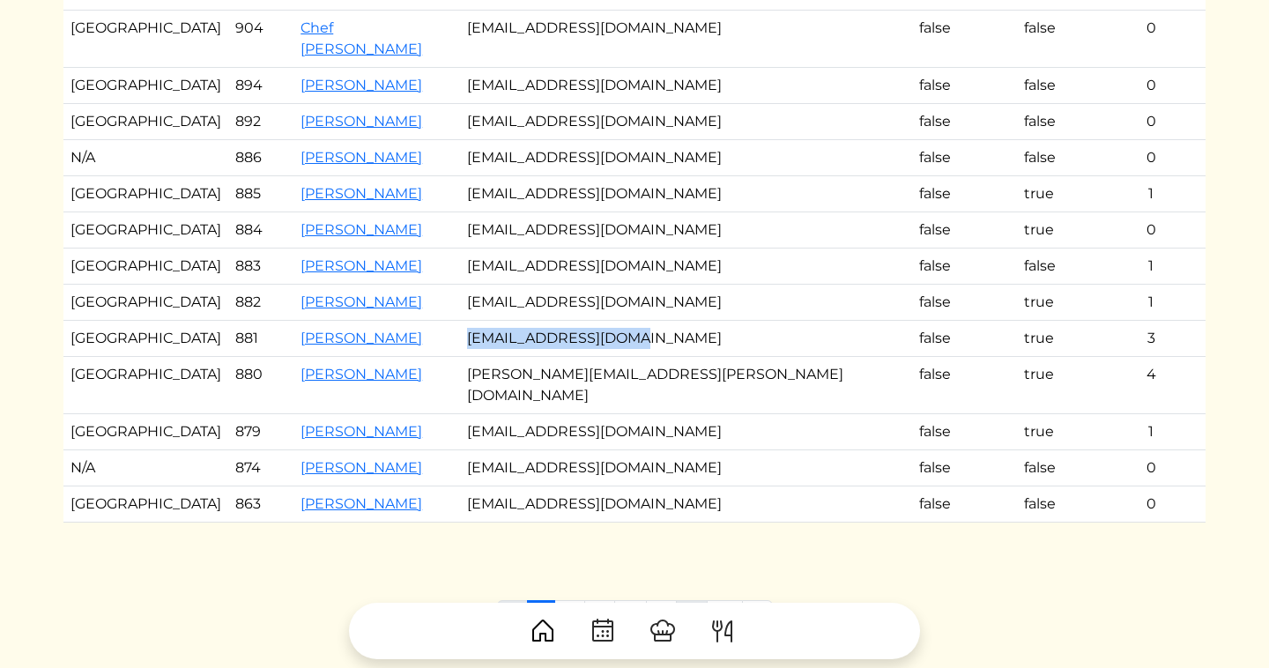
drag, startPoint x: 654, startPoint y: 299, endPoint x: 485, endPoint y: 297, distance: 169.3
click at [484, 321] on td "[EMAIL_ADDRESS][DOMAIN_NAME]" at bounding box center [686, 339] width 453 height 36
copy td "[EMAIL_ADDRESS][DOMAIN_NAME]"
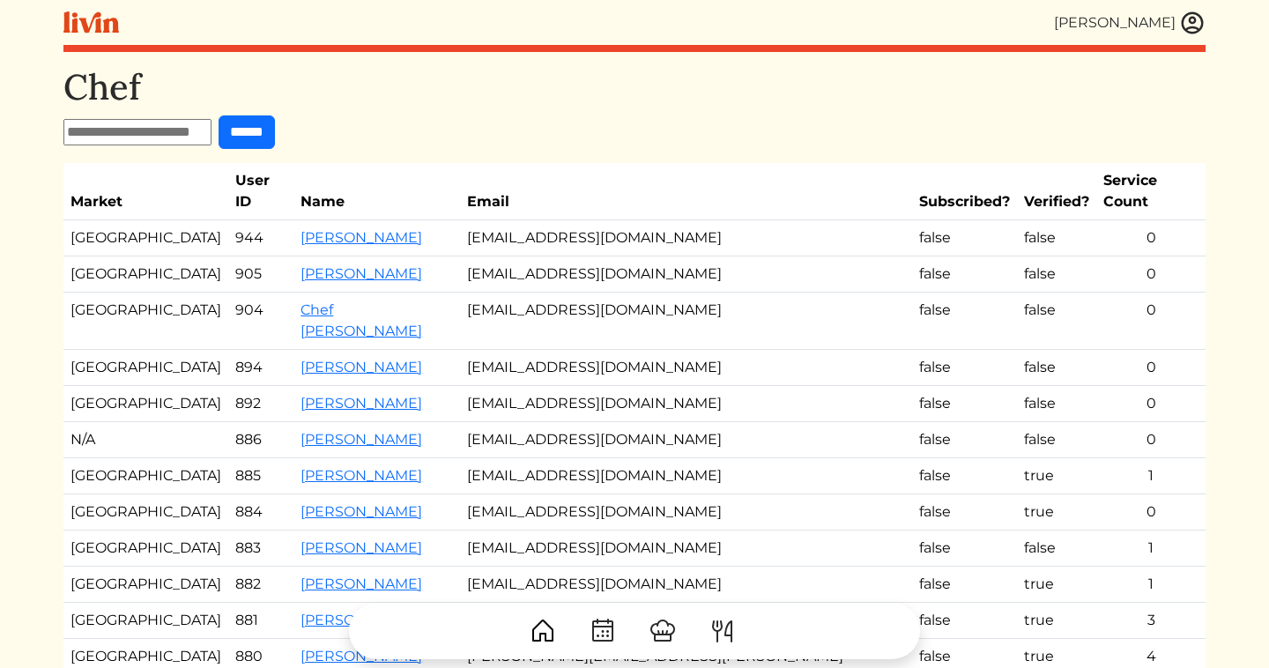
click at [155, 136] on input "text" at bounding box center [137, 132] width 148 height 26
type input "********"
click at [219, 115] on input "******" at bounding box center [247, 132] width 56 height 34
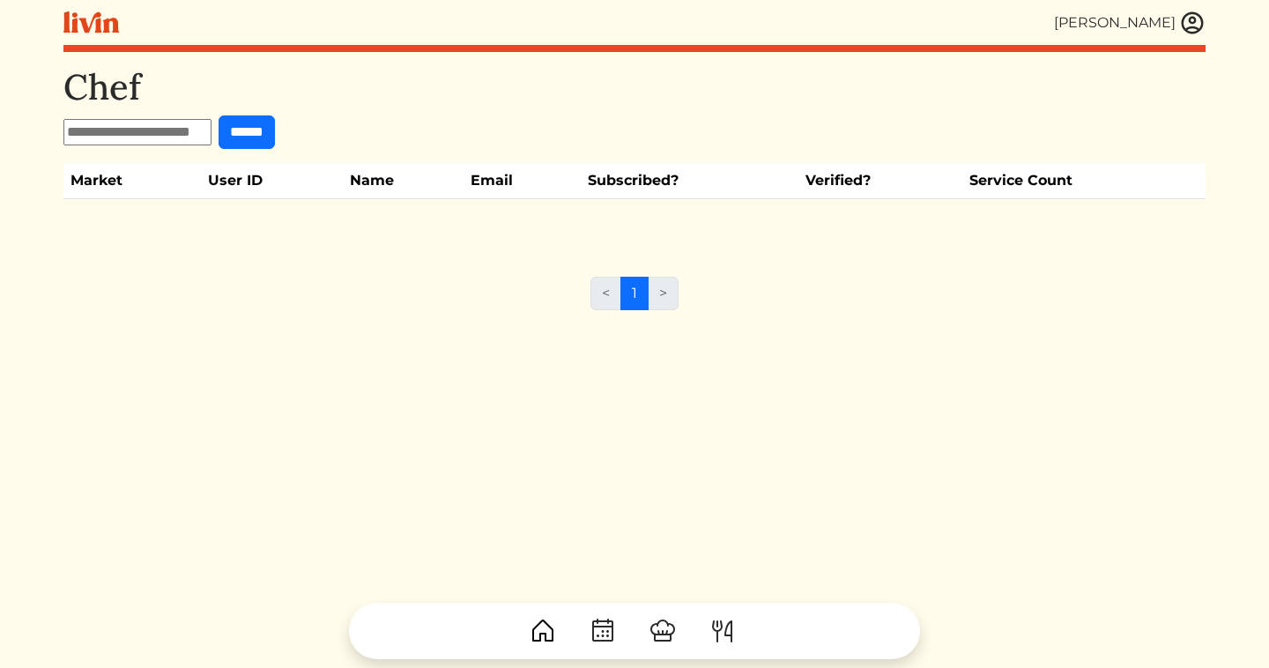
click at [119, 132] on input "text" at bounding box center [137, 132] width 148 height 26
type input "*******"
click at [219, 115] on input "******" at bounding box center [247, 132] width 56 height 34
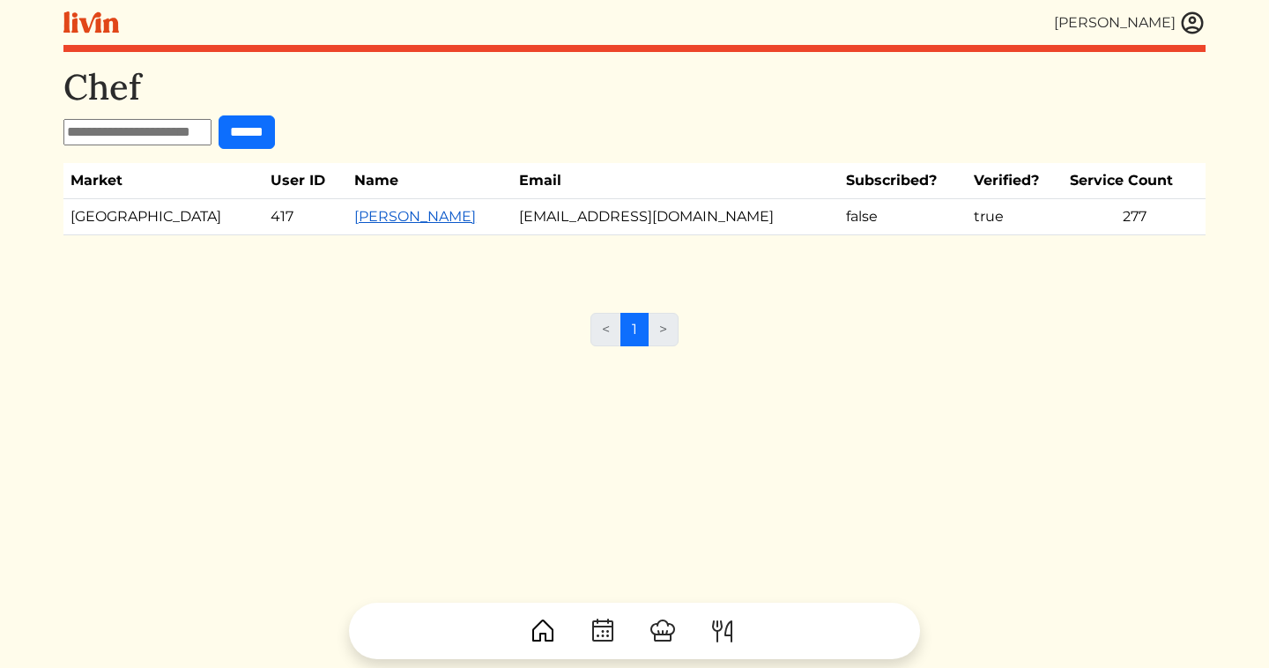
click at [354, 212] on link "[PERSON_NAME]" at bounding box center [415, 216] width 122 height 17
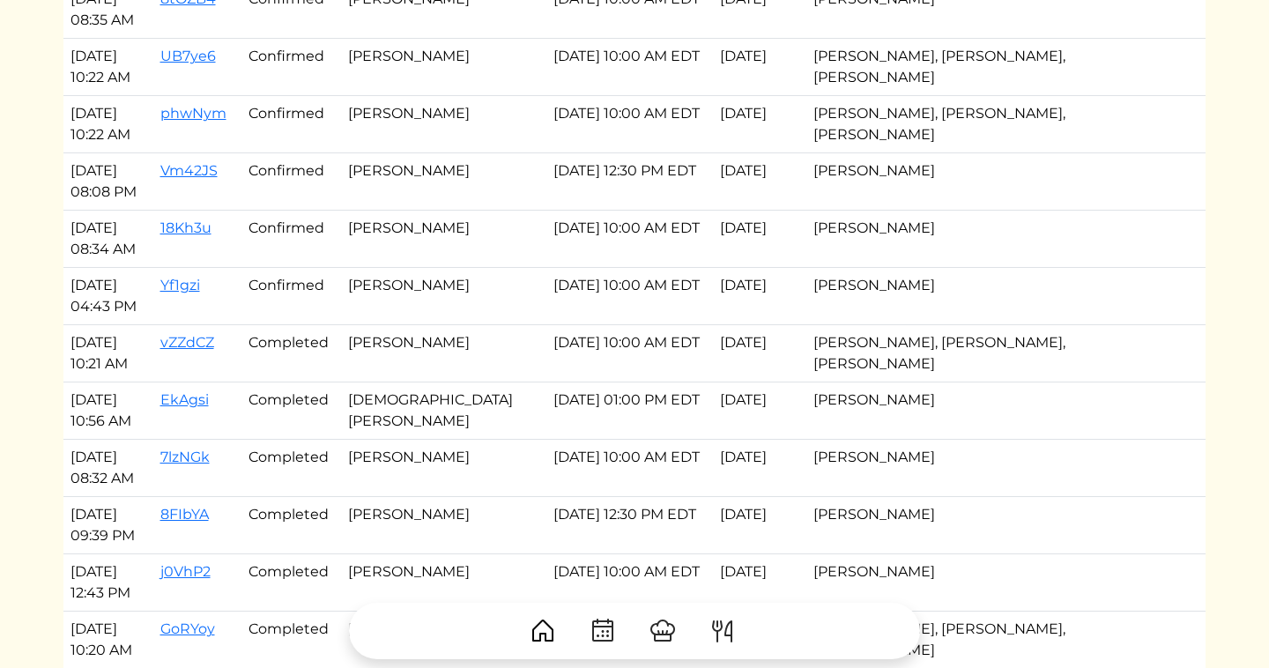
scroll to position [1055, 0]
